Goal: Transaction & Acquisition: Book appointment/travel/reservation

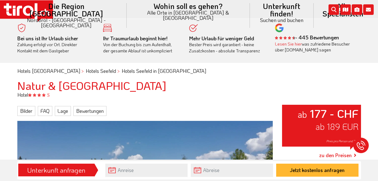
scroll to position [11, 0]
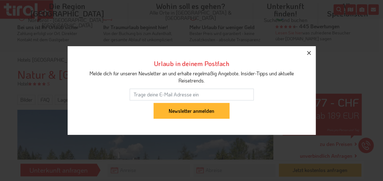
click at [310, 53] on icon "button" at bounding box center [308, 52] width 7 height 7
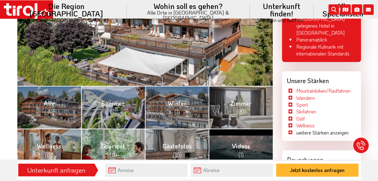
scroll to position [203, 0]
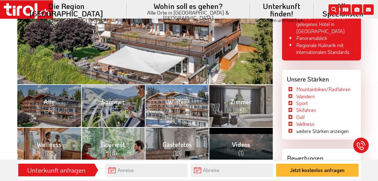
click at [175, 102] on span "Winter (1)" at bounding box center [177, 106] width 19 height 17
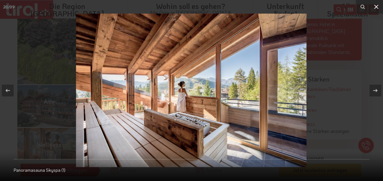
click at [376, 7] on icon at bounding box center [375, 6] width 7 height 7
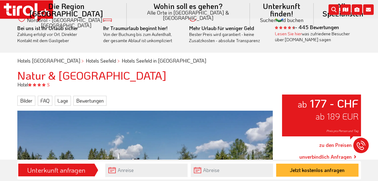
scroll to position [11, 0]
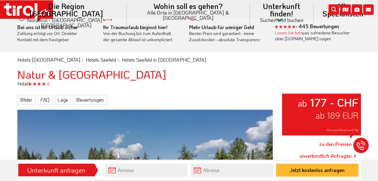
click at [339, 143] on link "zu den Preisen" at bounding box center [336, 144] width 33 height 15
